Goal: Task Accomplishment & Management: Complete application form

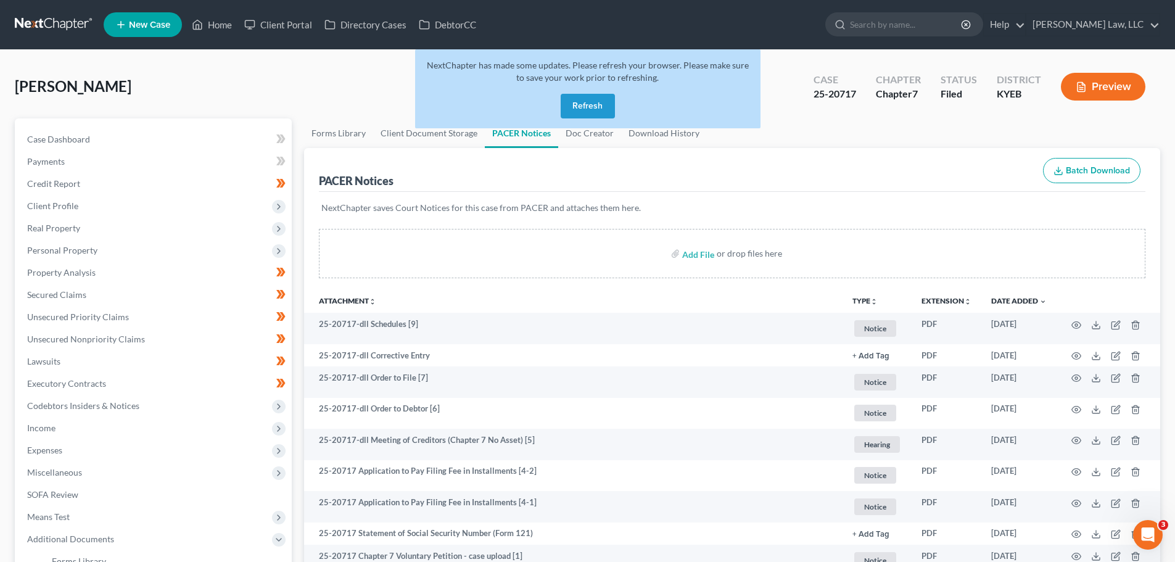
click at [599, 105] on button "Refresh" at bounding box center [587, 106] width 54 height 25
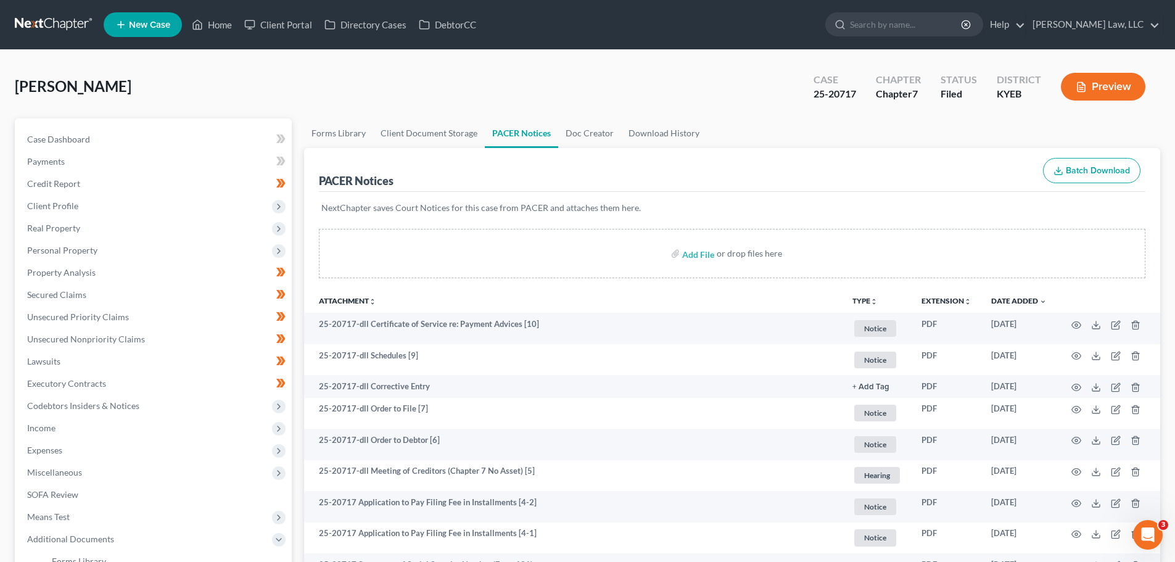
click at [139, 18] on link "New Case" at bounding box center [143, 24] width 78 height 25
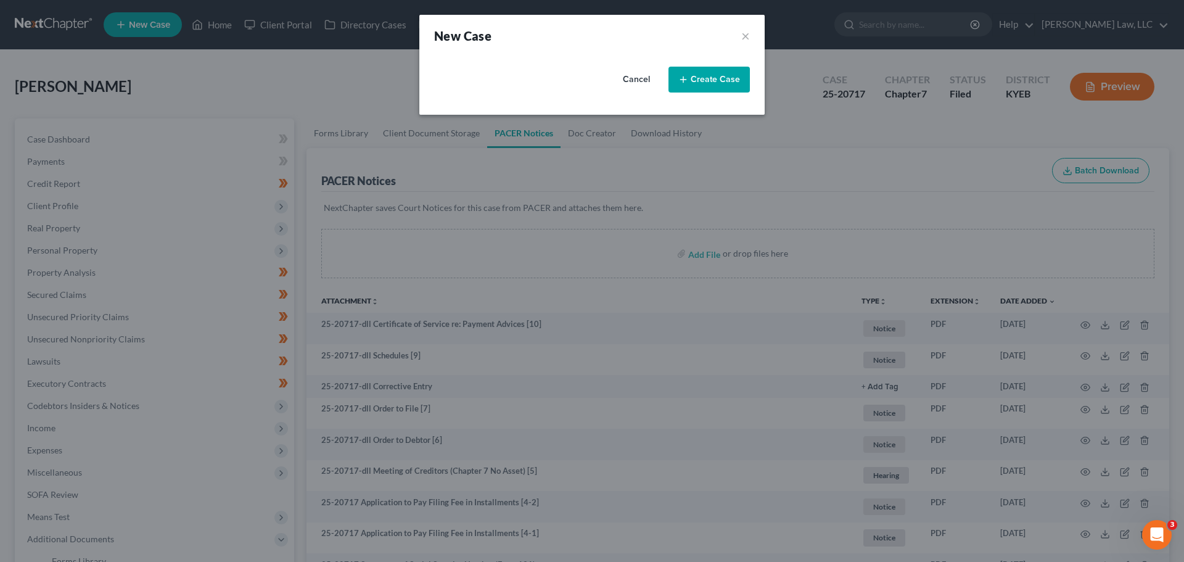
select select "32"
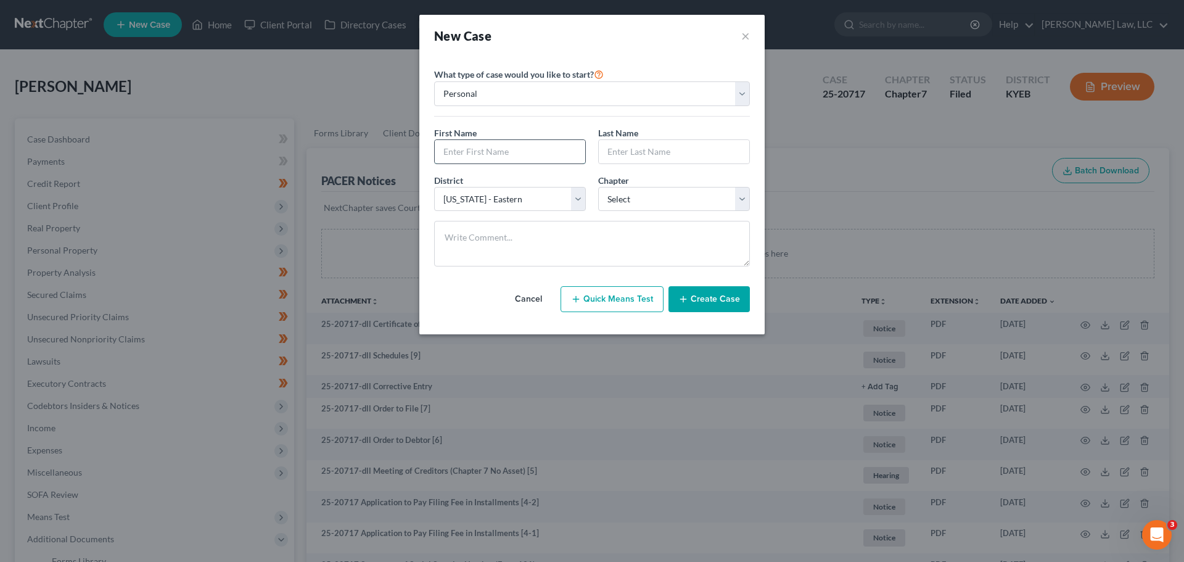
click at [464, 154] on input "text" at bounding box center [510, 151] width 150 height 23
type input "William"
type input "Summerlin"
click at [639, 199] on select "Select 7 11 12 13" at bounding box center [674, 199] width 152 height 25
select select "0"
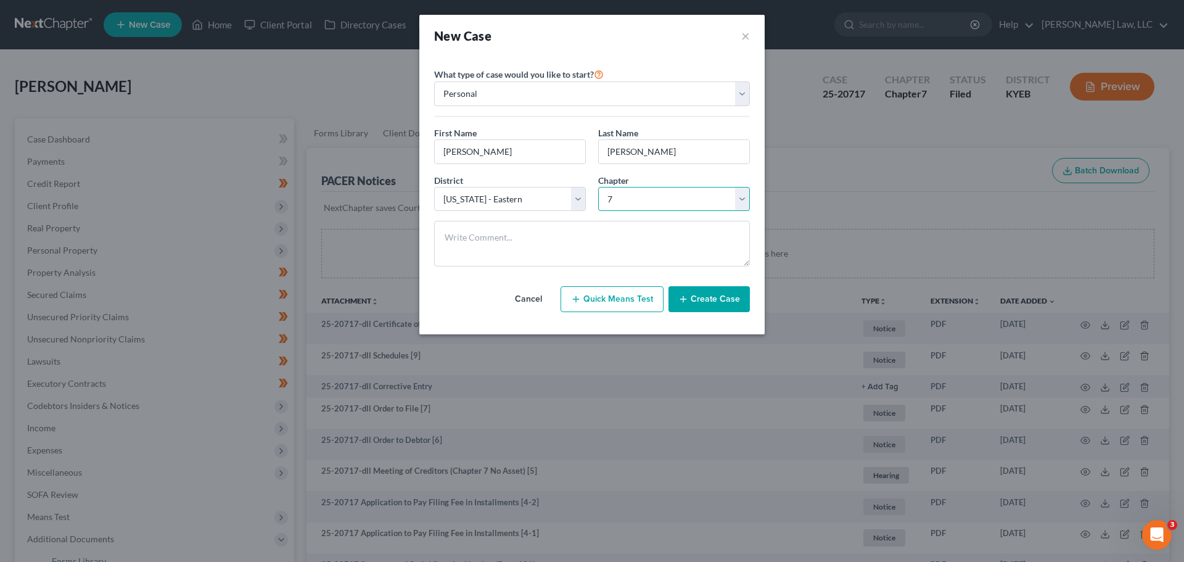
click at [598, 187] on select "Select 7 11 12 13" at bounding box center [674, 199] width 152 height 25
click at [560, 224] on textarea at bounding box center [592, 244] width 316 height 46
click at [688, 302] on icon "button" at bounding box center [683, 299] width 10 height 10
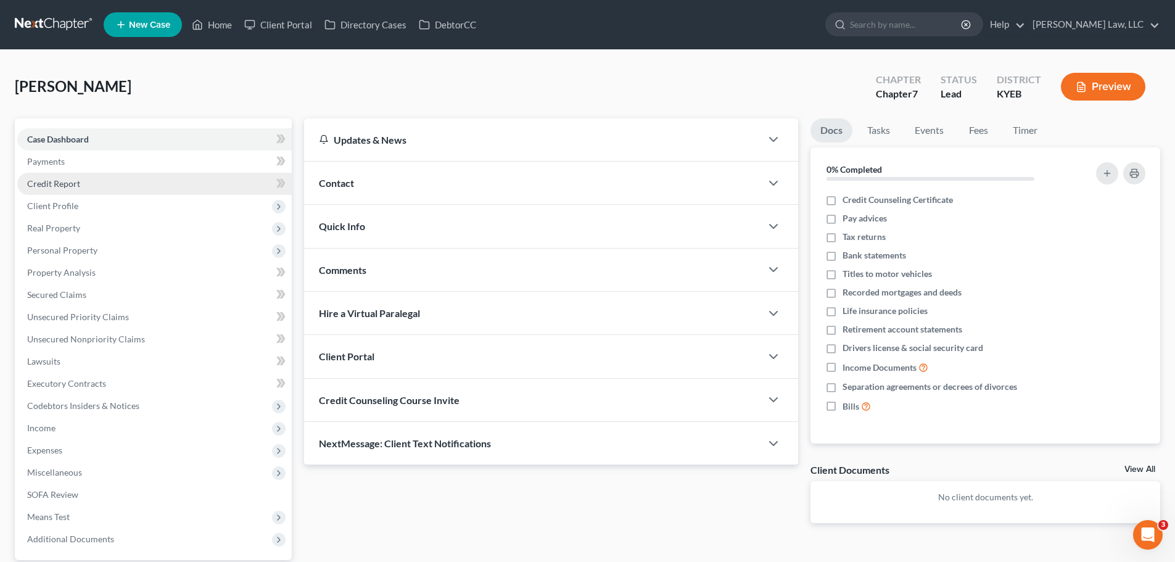
click at [60, 176] on link "Credit Report" at bounding box center [154, 184] width 274 height 22
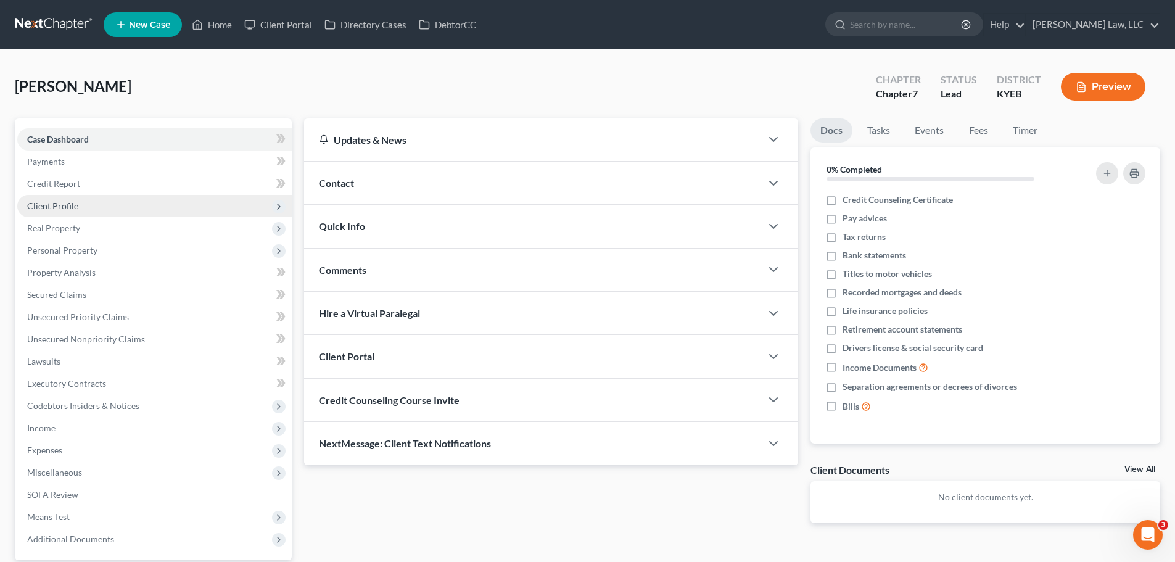
click at [69, 206] on span "Client Profile" at bounding box center [52, 205] width 51 height 10
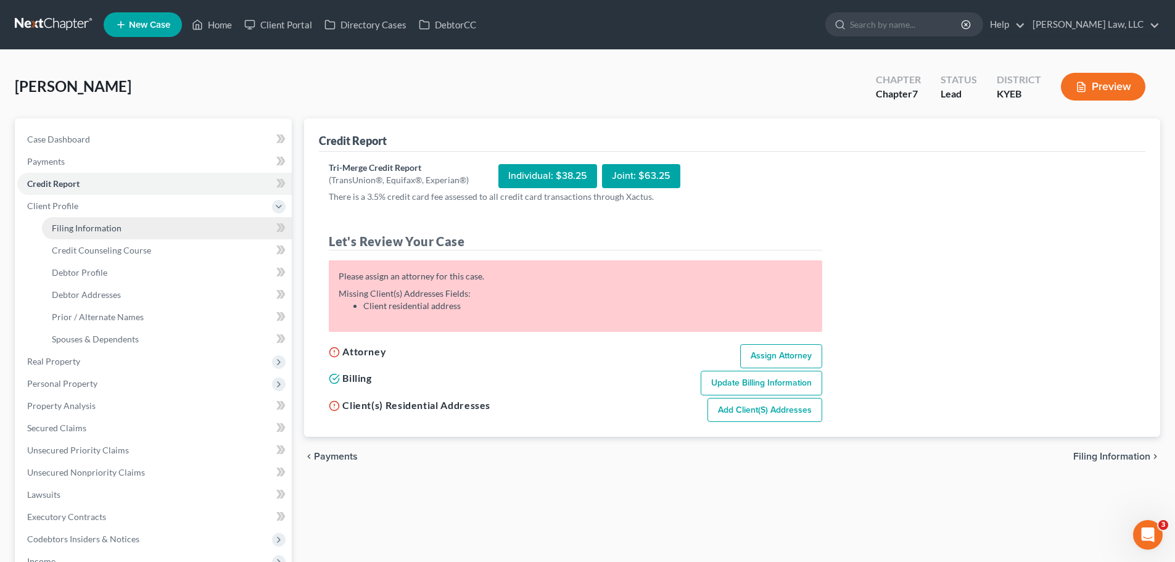
click at [67, 220] on link "Filing Information" at bounding box center [167, 228] width 250 height 22
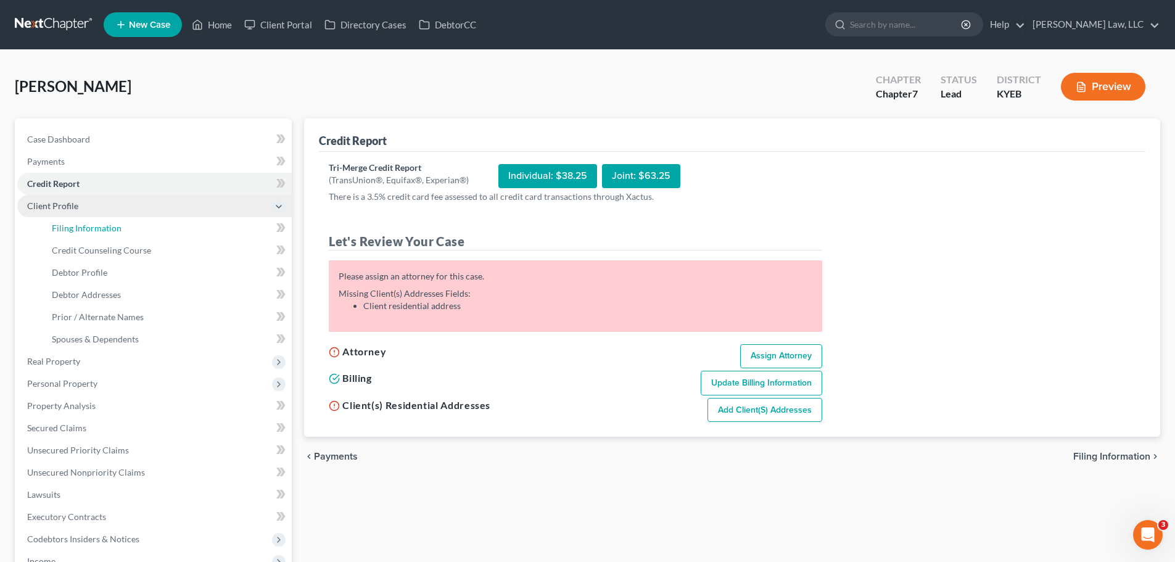
select select "1"
select select "0"
select select "32"
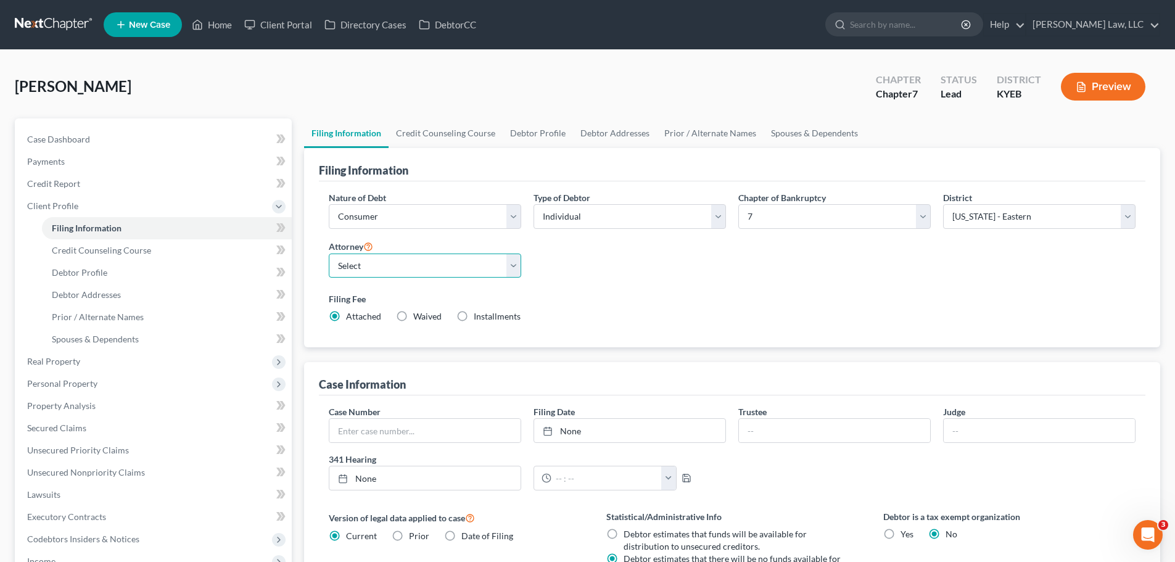
click at [352, 261] on select "Select Danielle Lawrence - KYEB Danielle Lawrence - OHSB Justin Lawrence - KYEB…" at bounding box center [425, 265] width 192 height 25
select select "0"
click at [329, 253] on select "Select Danielle Lawrence - KYEB Danielle Lawrence - OHSB Justin Lawrence - KYEB…" at bounding box center [425, 265] width 192 height 25
click at [564, 224] on select "Select Individual Joint" at bounding box center [629, 216] width 192 height 25
select select "1"
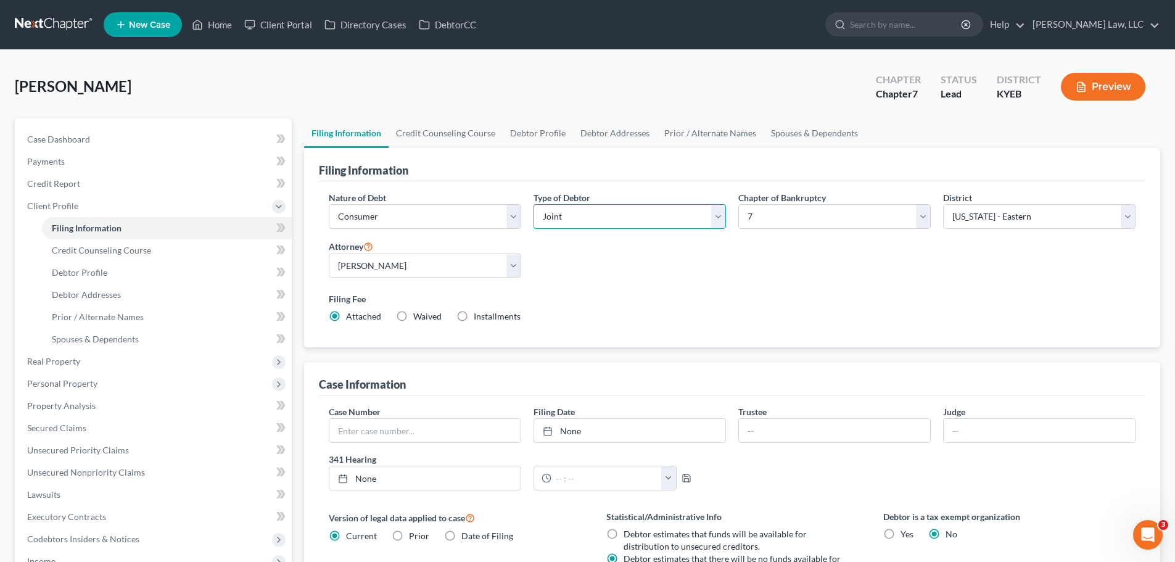
click at [533, 204] on select "Select Individual Joint" at bounding box center [629, 216] width 192 height 25
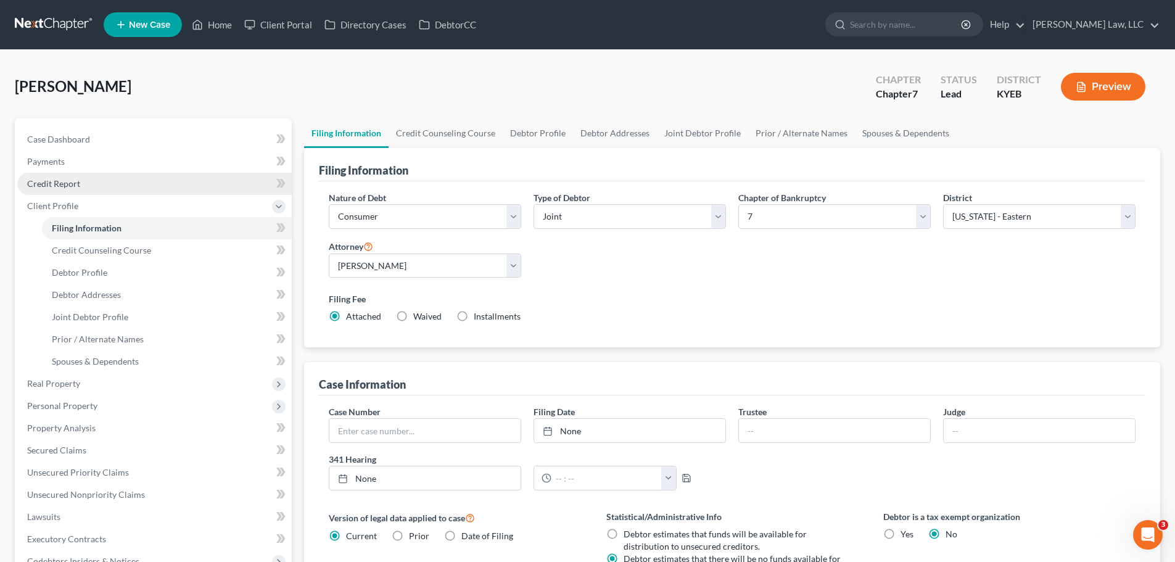
click at [88, 180] on link "Credit Report" at bounding box center [154, 184] width 274 height 22
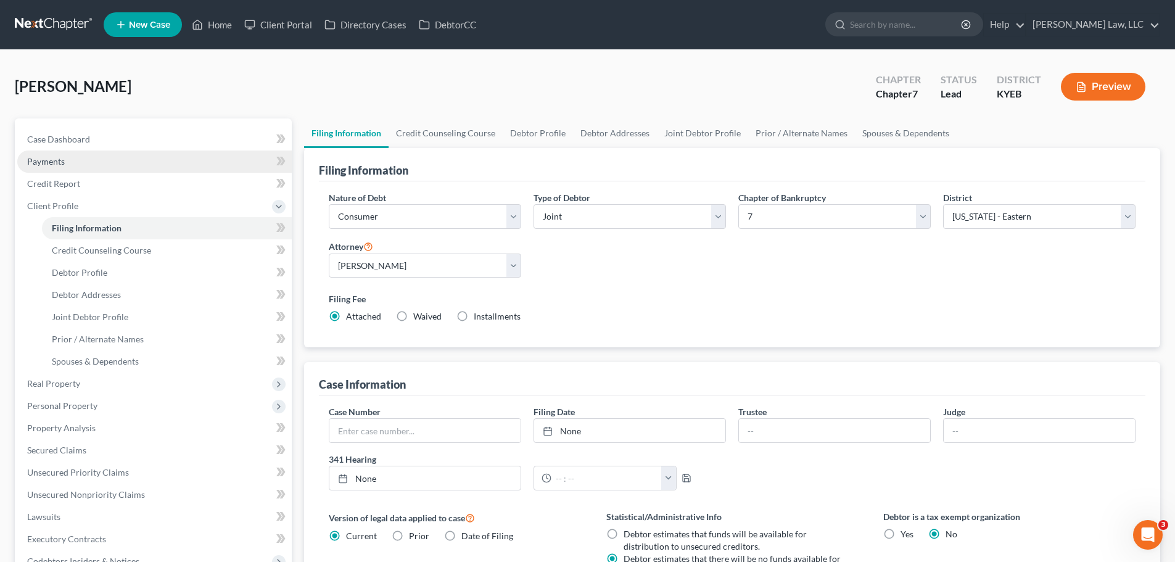
click at [76, 155] on link "Payments" at bounding box center [154, 161] width 274 height 22
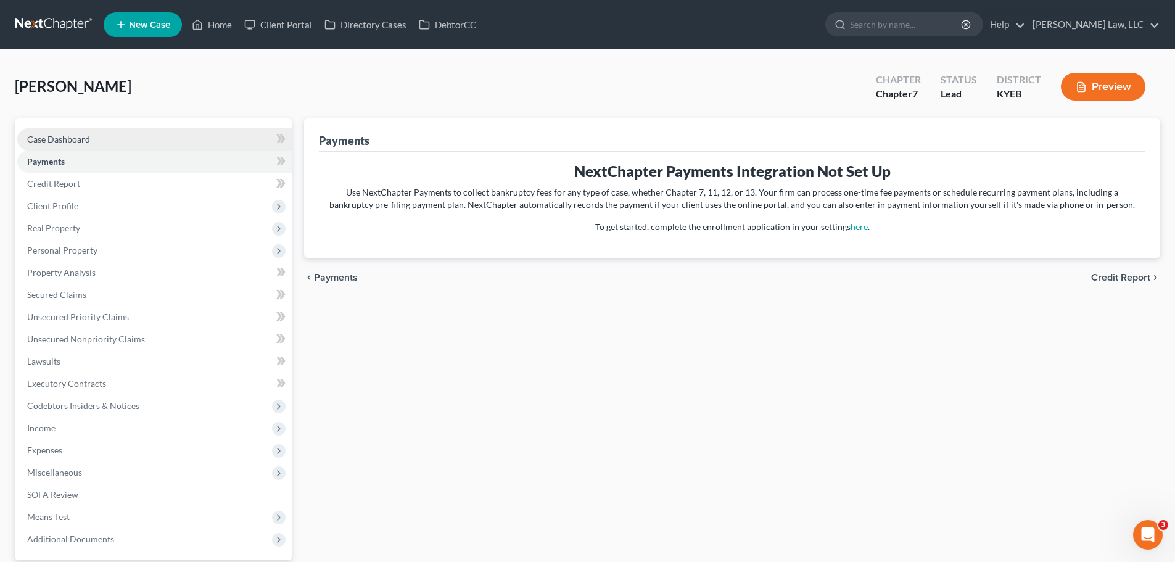
click at [73, 139] on span "Case Dashboard" at bounding box center [58, 139] width 63 height 10
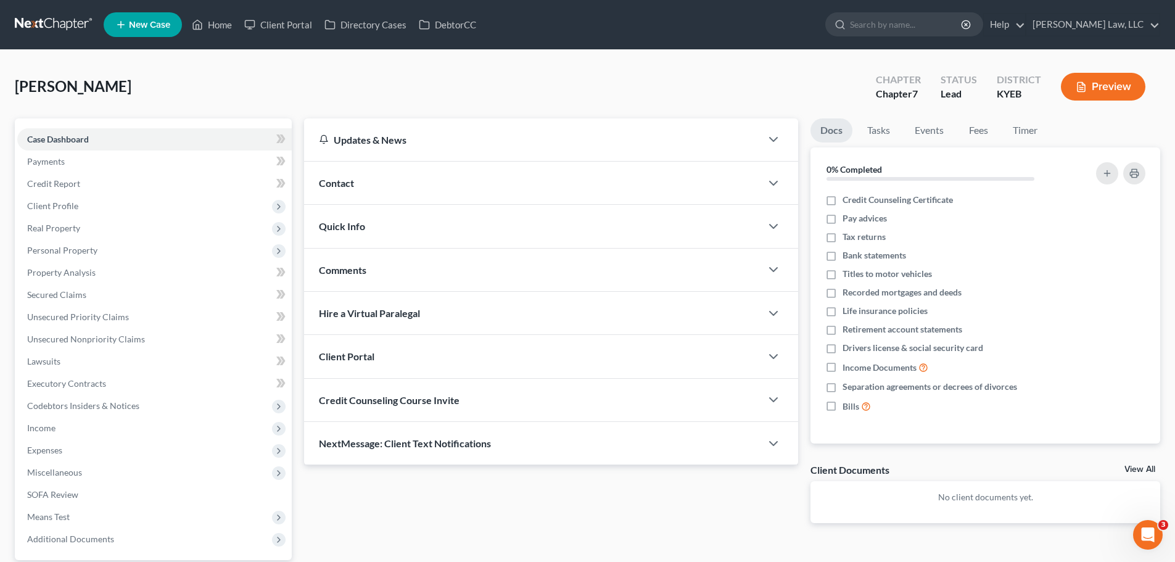
click at [295, 173] on div "Case Dashboard Payments Invoices Payments Payments Credit Report Client Profile" at bounding box center [153, 374] width 289 height 512
click at [310, 176] on div "Contact" at bounding box center [532, 183] width 457 height 43
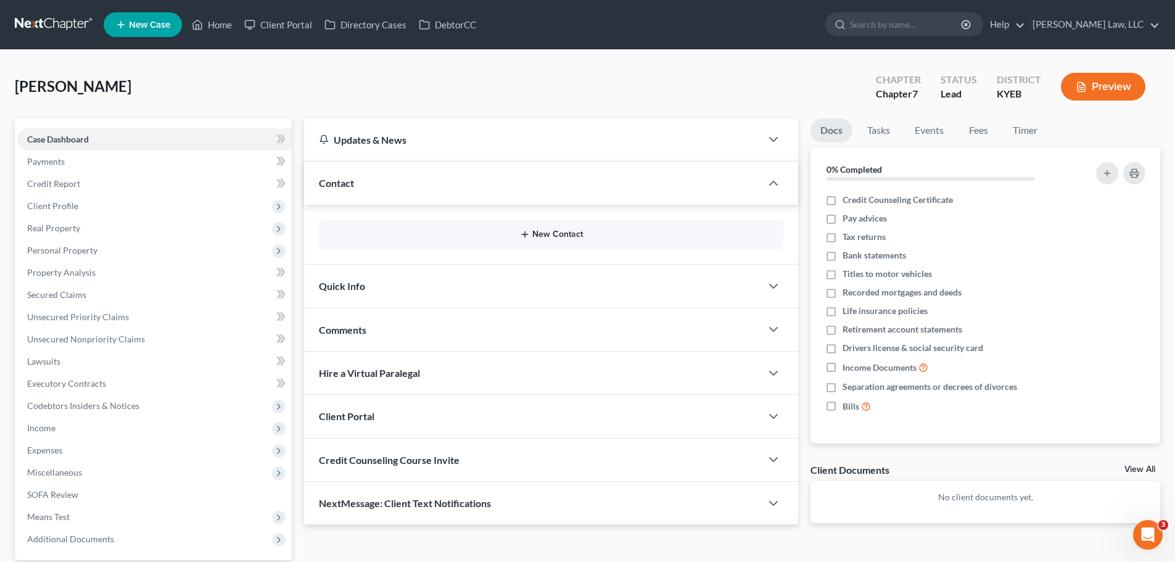
click at [556, 234] on button "New Contact" at bounding box center [551, 234] width 445 height 10
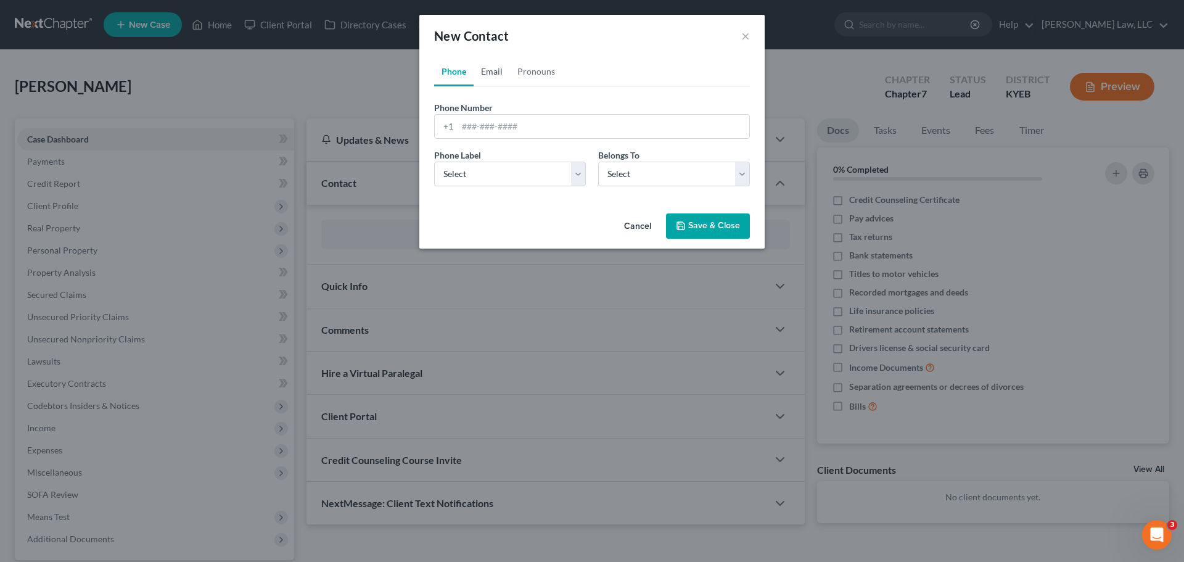
click at [491, 71] on link "Email" at bounding box center [492, 72] width 36 height 30
click at [485, 126] on input "email" at bounding box center [604, 126] width 292 height 23
paste input "8599040080"
type input "8599040080"
drag, startPoint x: 538, startPoint y: 122, endPoint x: 416, endPoint y: 128, distance: 122.2
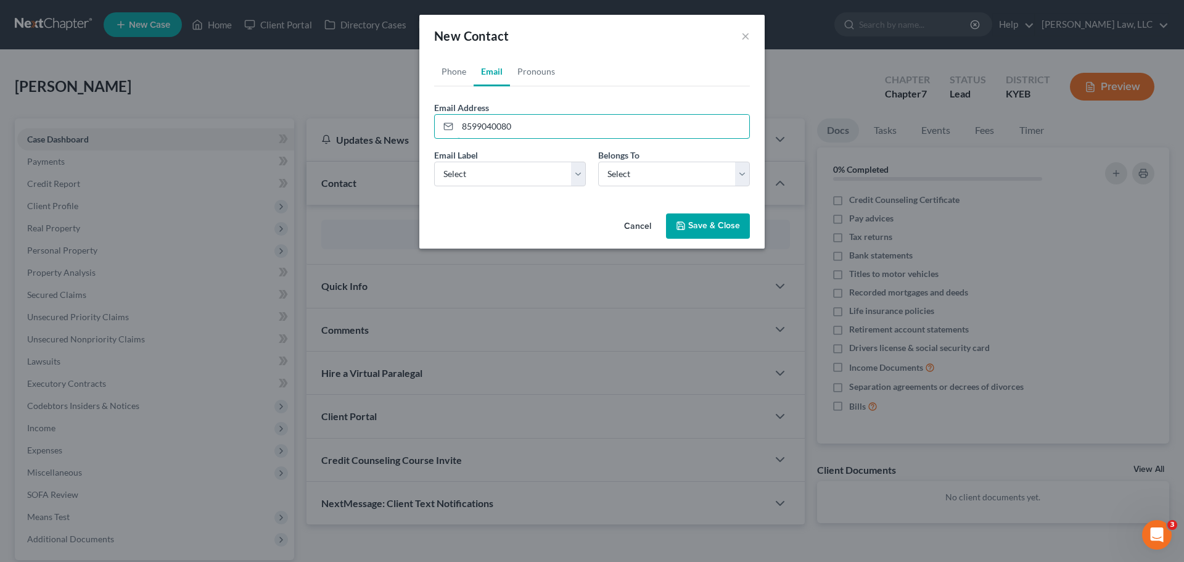
click at [421, 134] on div "Phone Email Pronouns Phone Number * +1 Ext. Phone Label * Select Mobile Home Wo…" at bounding box center [591, 133] width 345 height 152
click at [458, 77] on link "Phone" at bounding box center [453, 72] width 39 height 30
click at [487, 127] on input "tel" at bounding box center [604, 126] width 292 height 23
paste input "859-652-4741"
type input "859-652-4741"
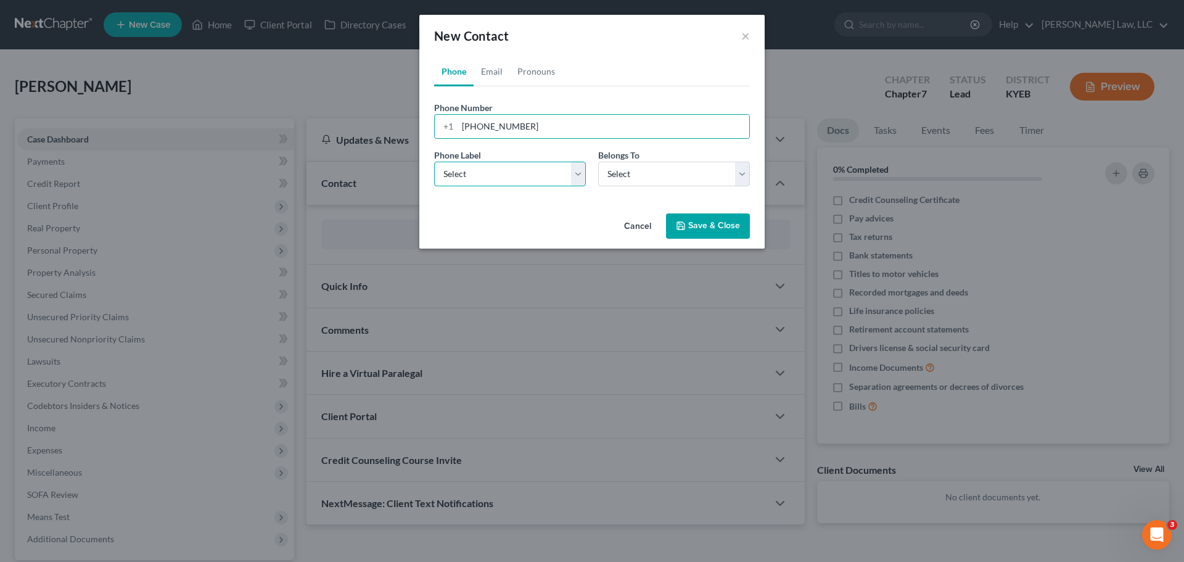
click at [473, 179] on select "Select Mobile Home Work Other" at bounding box center [510, 174] width 152 height 25
select select "0"
click at [434, 162] on select "Select Mobile Home Work Other" at bounding box center [510, 174] width 152 height 25
drag, startPoint x: 703, startPoint y: 179, endPoint x: 695, endPoint y: 186, distance: 10.5
click at [703, 179] on select "Select Client Spouse Other" at bounding box center [674, 174] width 152 height 25
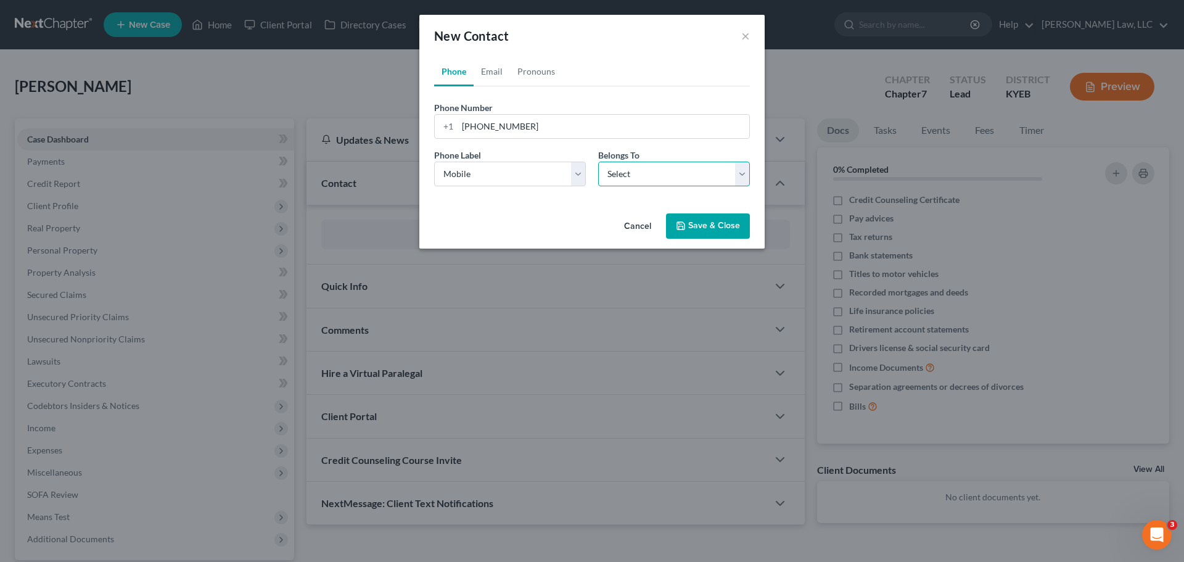
select select "0"
click at [598, 162] on select "Select Client Spouse Other" at bounding box center [674, 174] width 152 height 25
select select "0"
click at [495, 73] on link "Email" at bounding box center [492, 72] width 36 height 30
click at [504, 125] on input "email" at bounding box center [604, 126] width 292 height 23
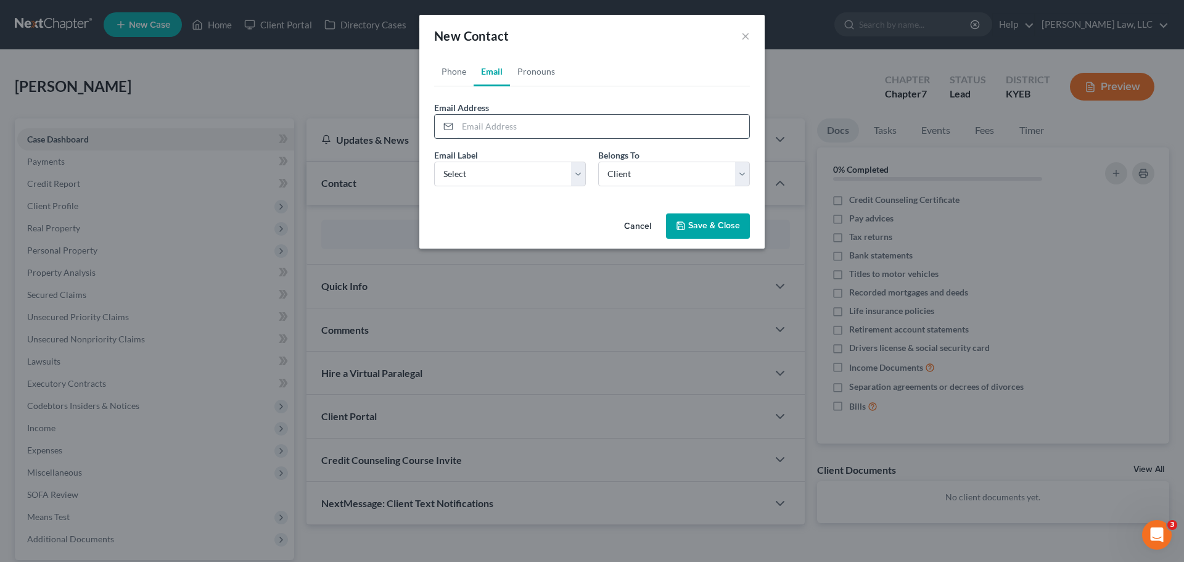
paste input "tweetmama2000@yahoo.com"
type input "tweetmama2000@yahoo.com"
click at [498, 172] on select "Select Home Work Other" at bounding box center [510, 174] width 152 height 25
select select "0"
click at [434, 162] on select "Select Home Work Other" at bounding box center [510, 174] width 152 height 25
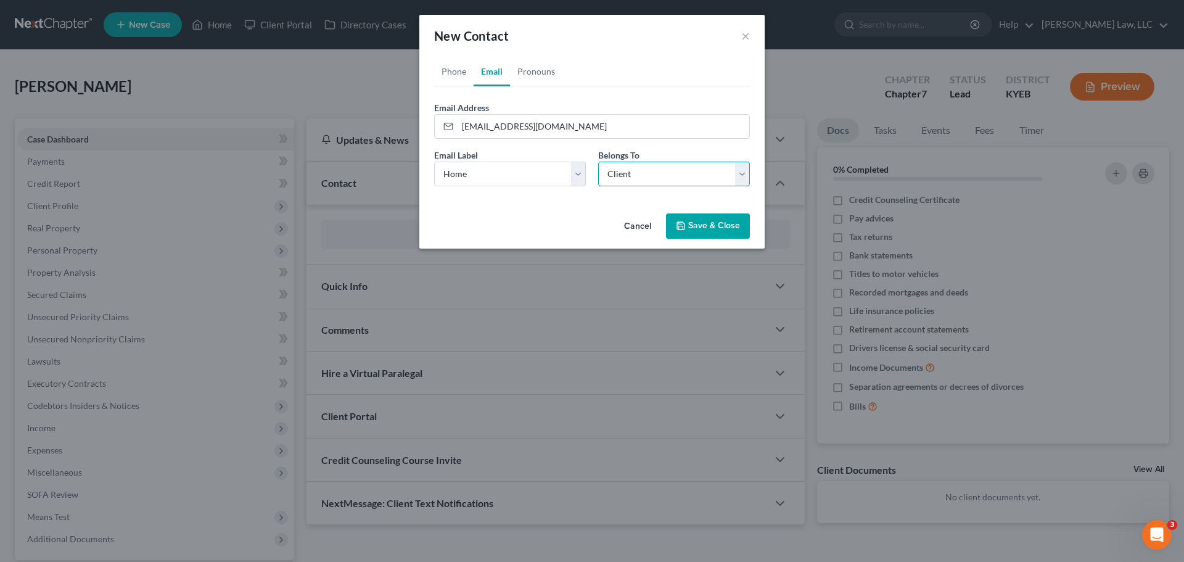
click at [636, 167] on select "Select Client Spouse Other" at bounding box center [674, 174] width 152 height 25
click at [598, 162] on select "Select Client Spouse Other" at bounding box center [674, 174] width 152 height 25
click at [511, 212] on div "Cancel Save & Close" at bounding box center [591, 228] width 345 height 41
click at [734, 227] on button "Save & Close" at bounding box center [708, 226] width 84 height 26
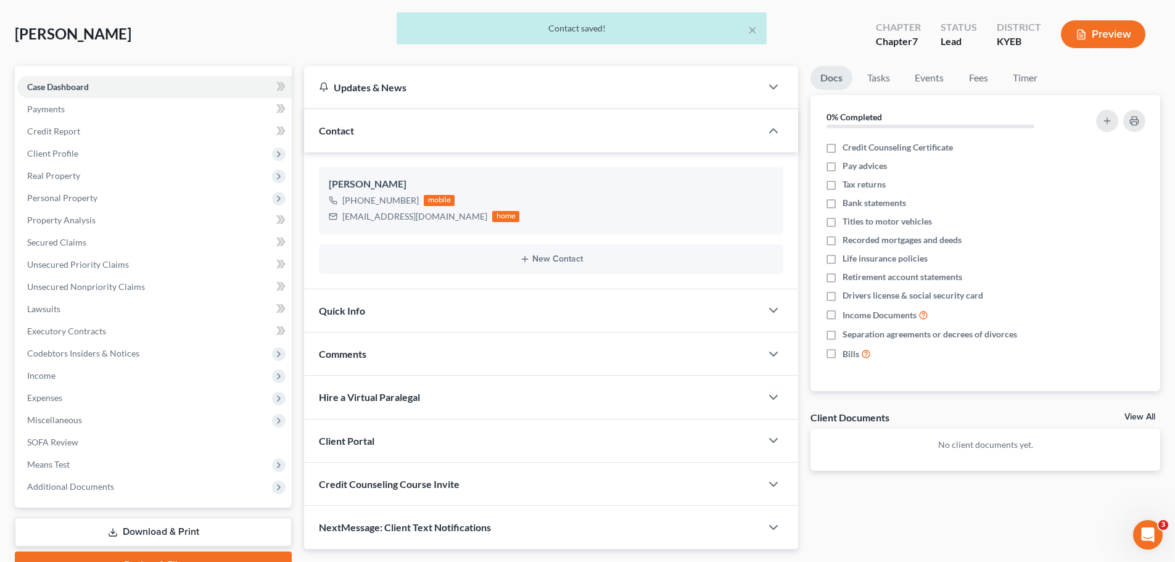
scroll to position [116, 0]
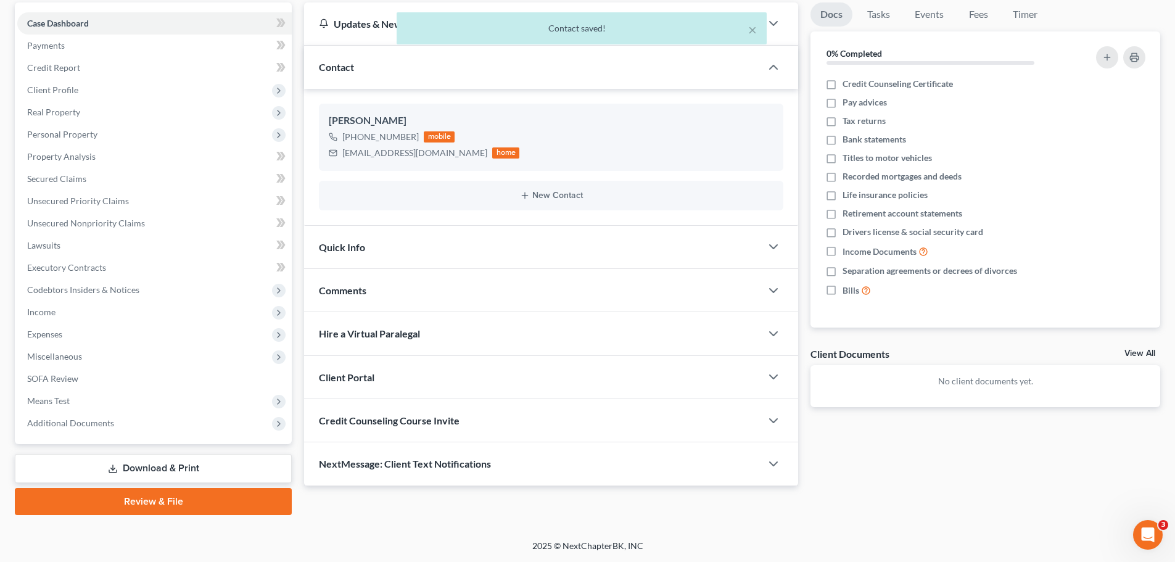
click at [377, 369] on div "Client Portal" at bounding box center [532, 377] width 457 height 43
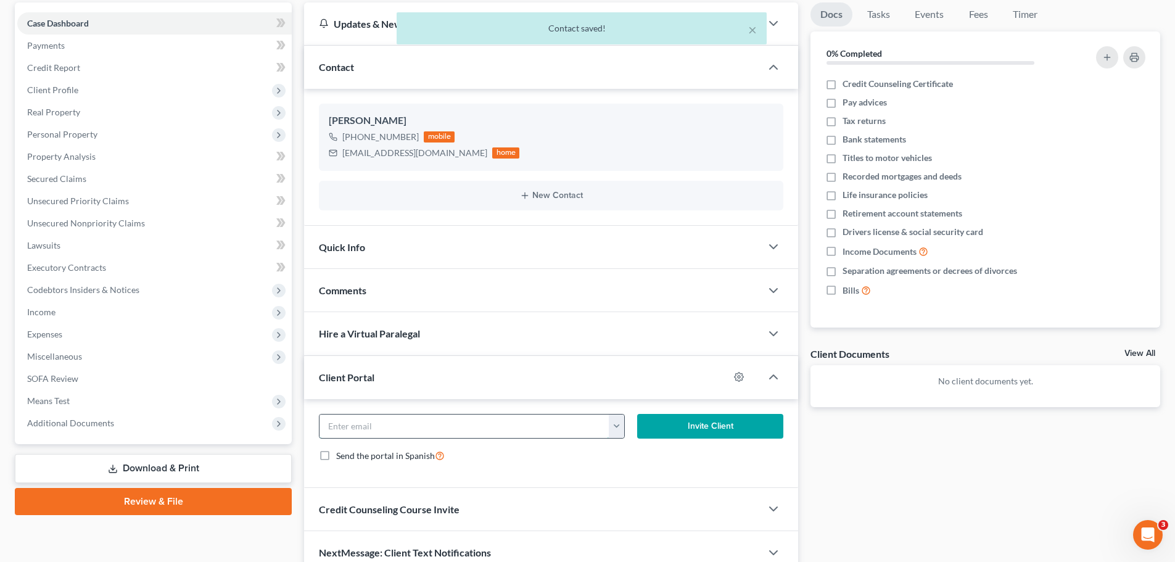
click at [369, 424] on input "email" at bounding box center [464, 425] width 290 height 23
paste input "tweetmama2000@yahoo.com"
type input "tweetmama2000@yahoo.com"
click at [721, 427] on button "Invite Client" at bounding box center [710, 426] width 147 height 25
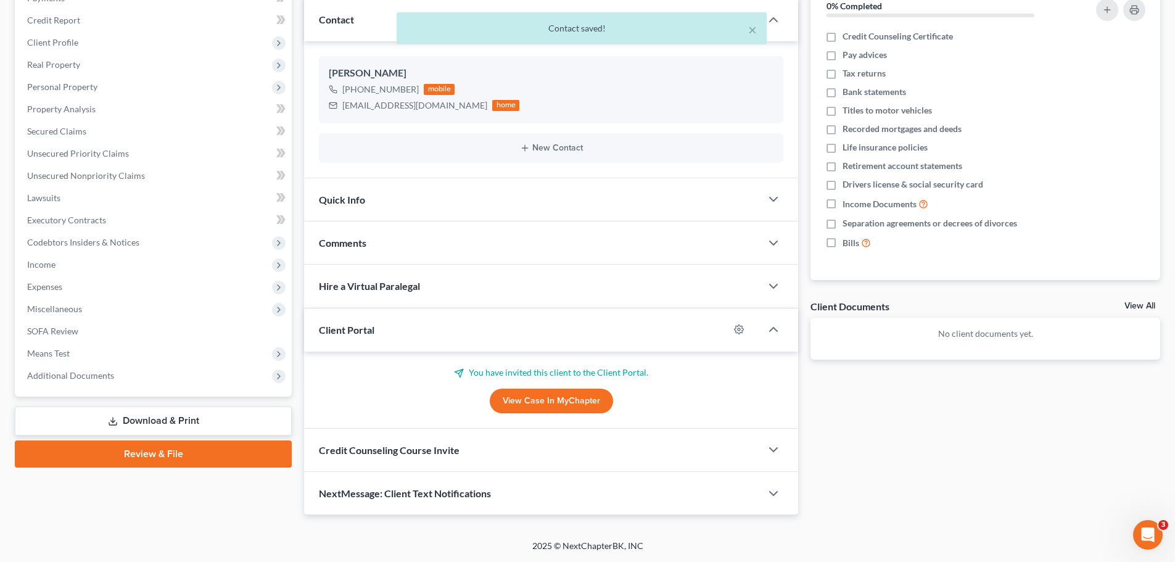
click at [400, 446] on span "Credit Counseling Course Invite" at bounding box center [389, 450] width 141 height 12
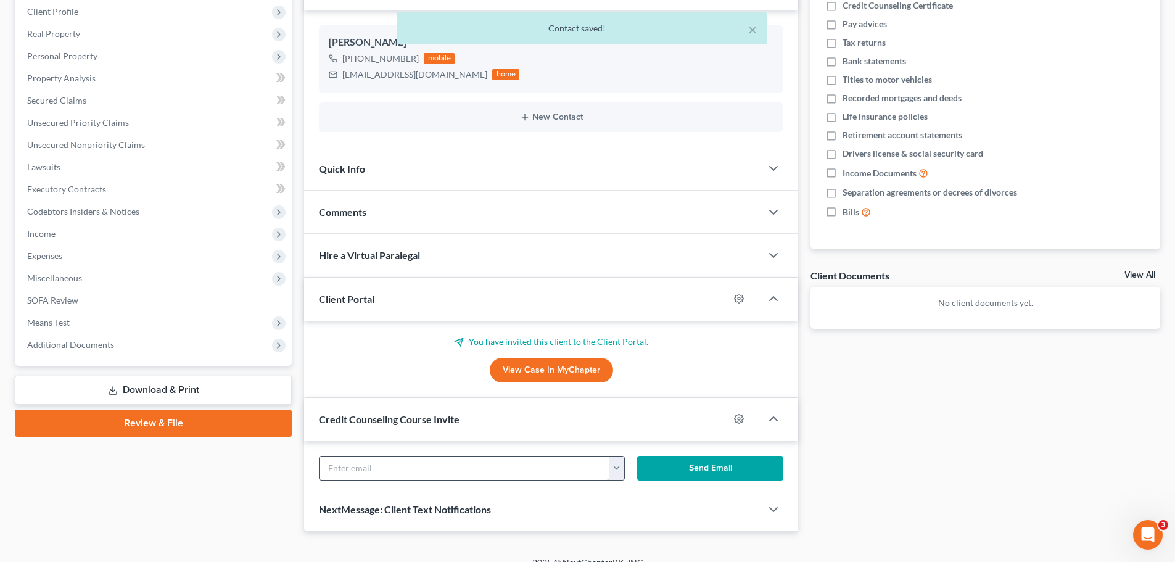
scroll to position [223, 0]
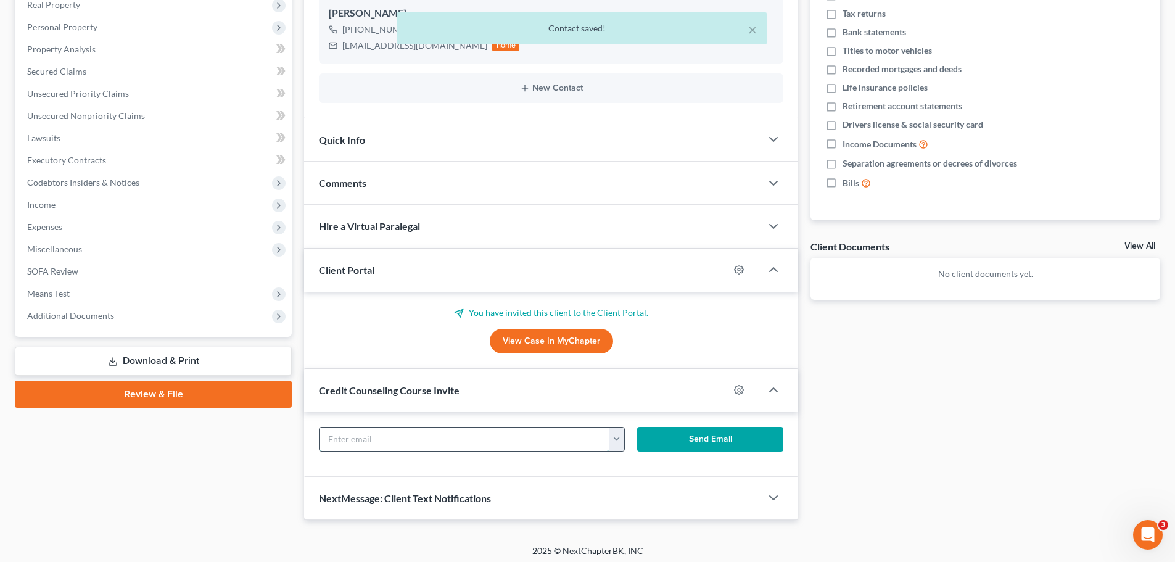
click at [404, 430] on input "text" at bounding box center [464, 438] width 290 height 23
paste input "tweetmama2000@yahoo.com"
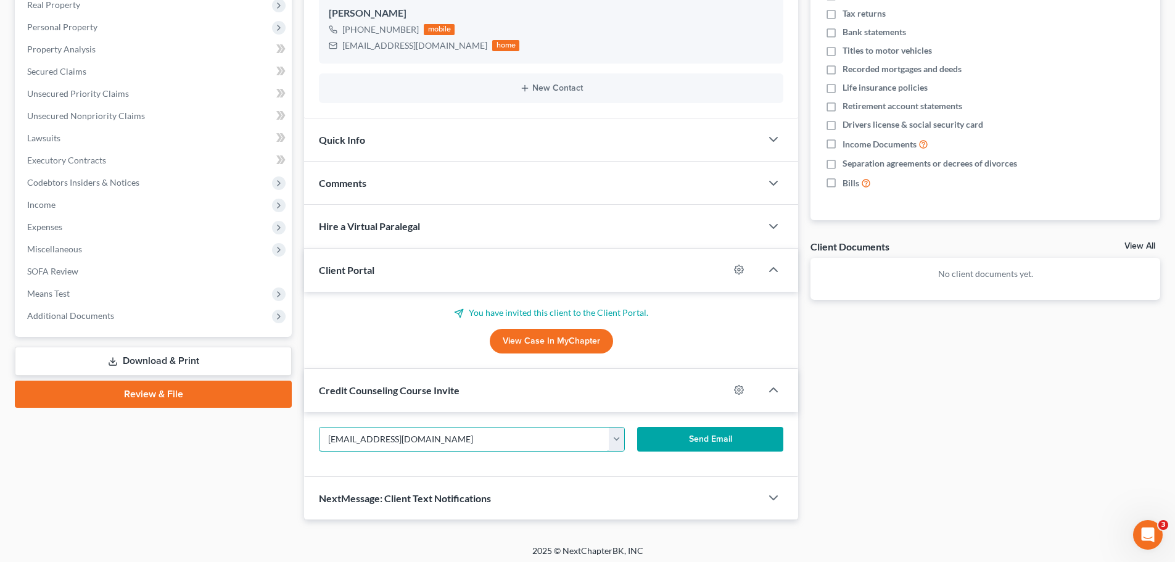
type input "tweetmama2000@yahoo.com"
click at [735, 427] on button "Send Email" at bounding box center [710, 439] width 147 height 25
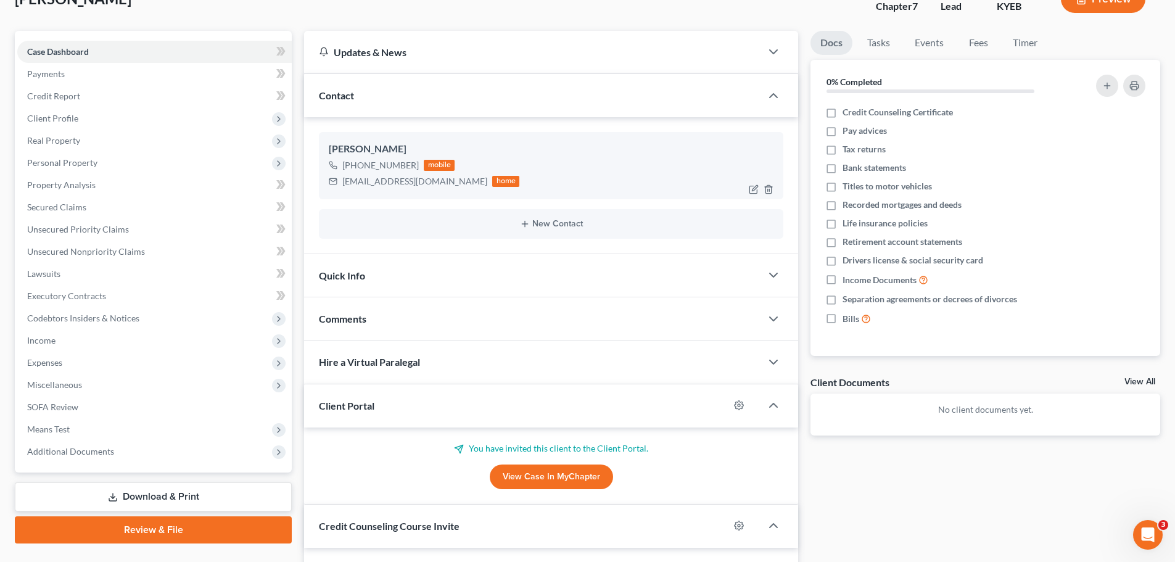
scroll to position [0, 0]
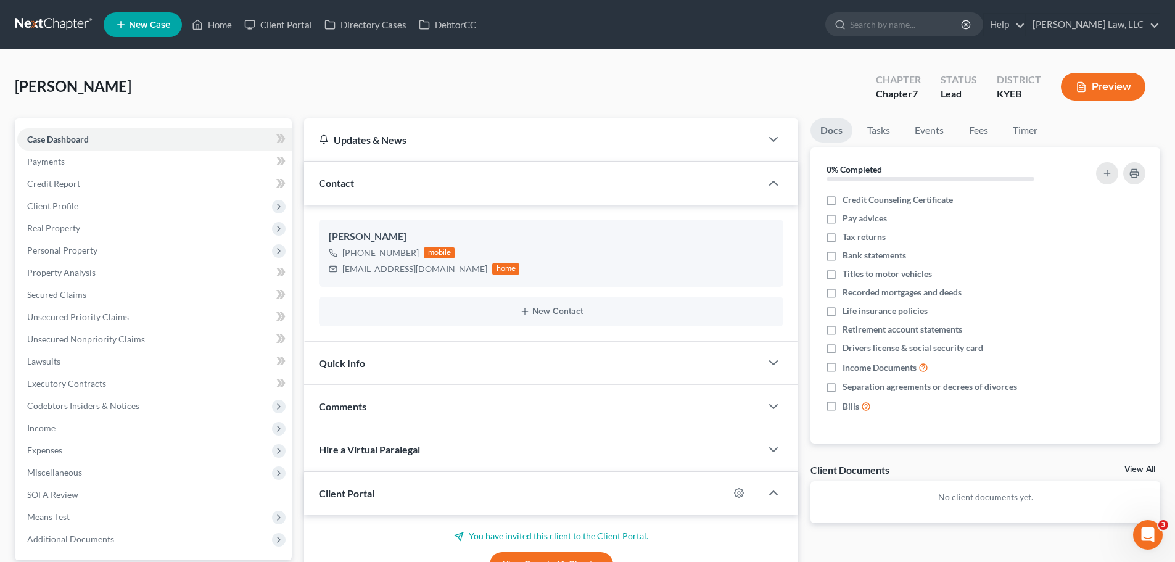
click at [77, 28] on link at bounding box center [54, 25] width 79 height 22
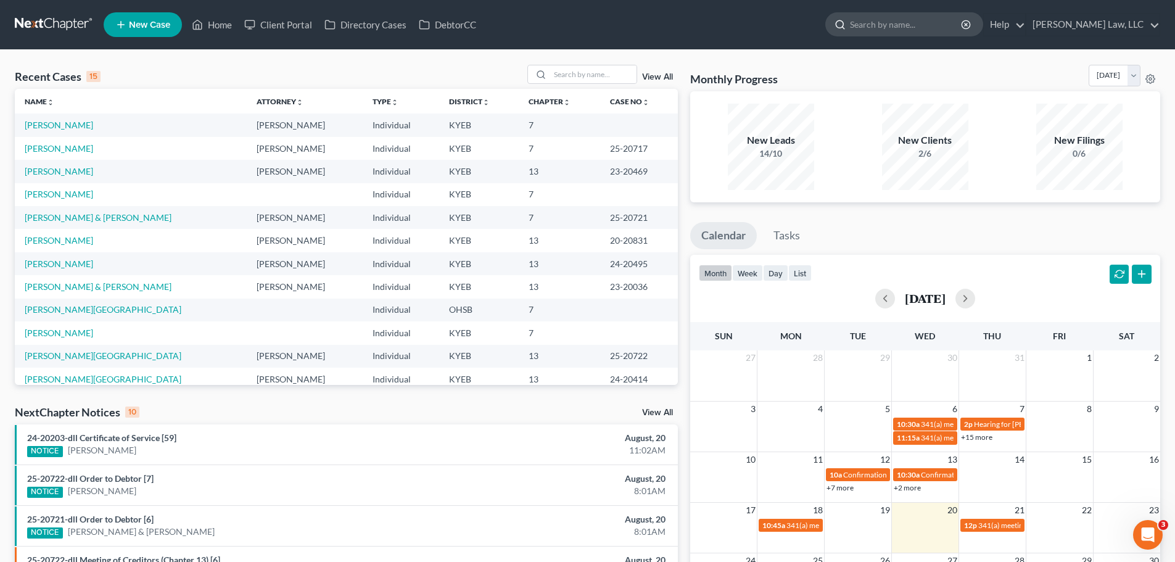
click at [871, 30] on input "search" at bounding box center [906, 24] width 113 height 23
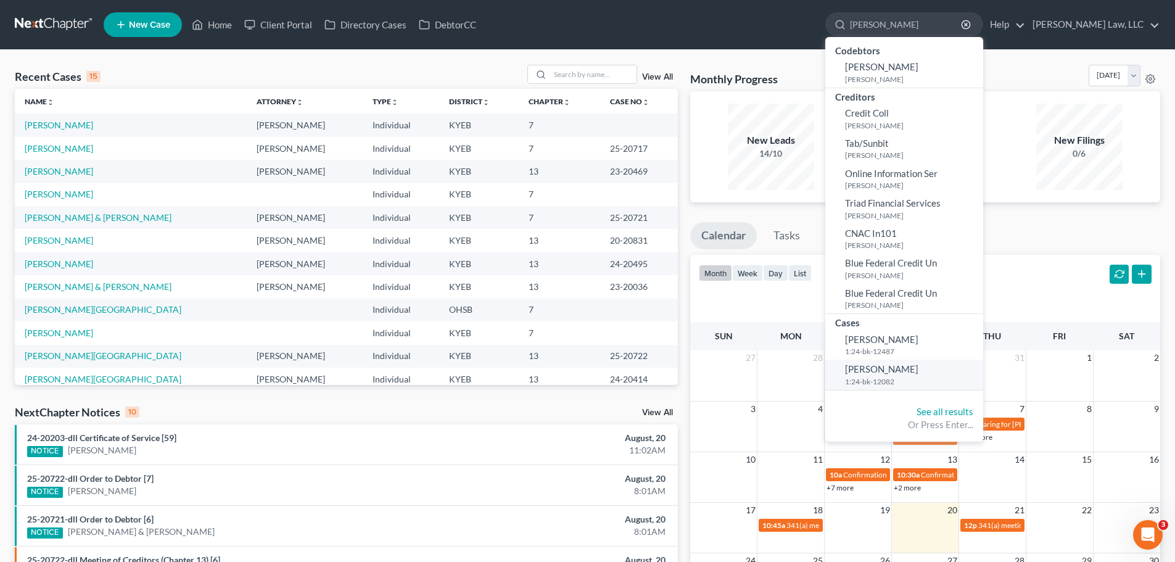
type input "[PERSON_NAME]"
click at [890, 376] on small "1:24-bk-12082" at bounding box center [912, 381] width 135 height 10
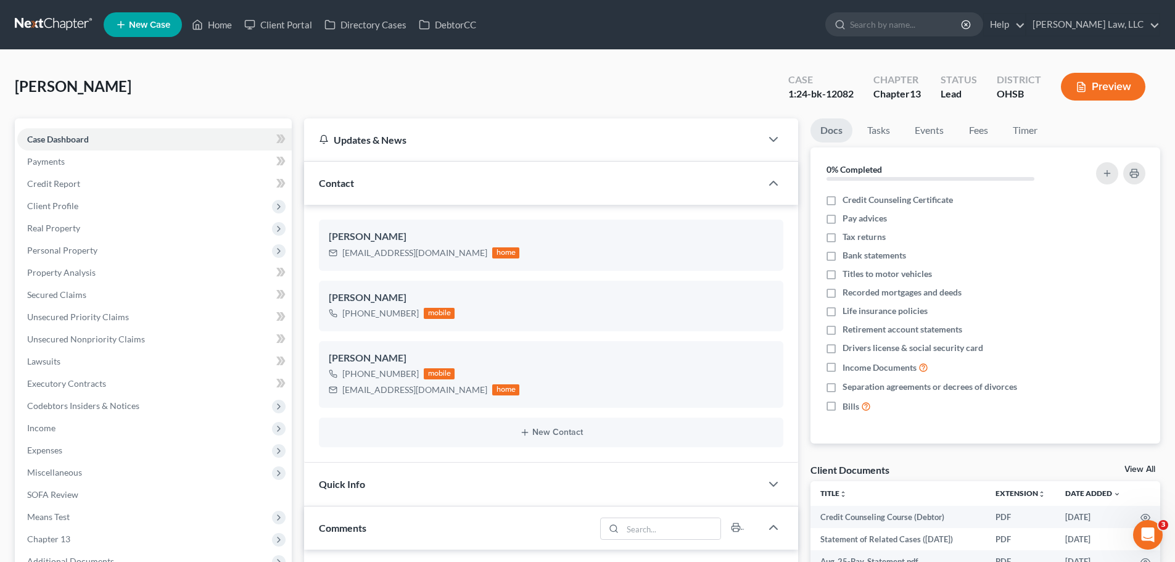
click at [62, 30] on link at bounding box center [54, 25] width 79 height 22
